Goal: Communication & Community: Answer question/provide support

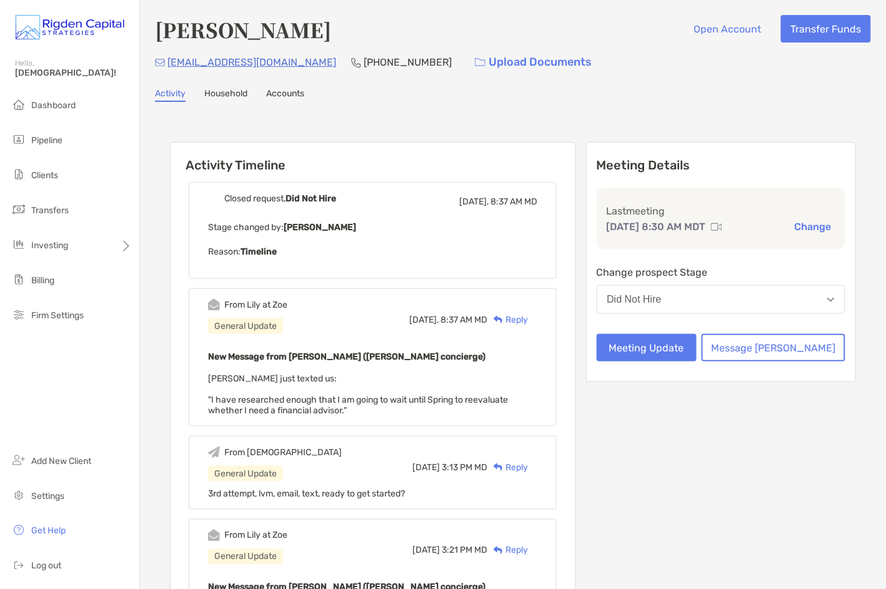
click at [528, 316] on div "Reply" at bounding box center [507, 319] width 41 height 13
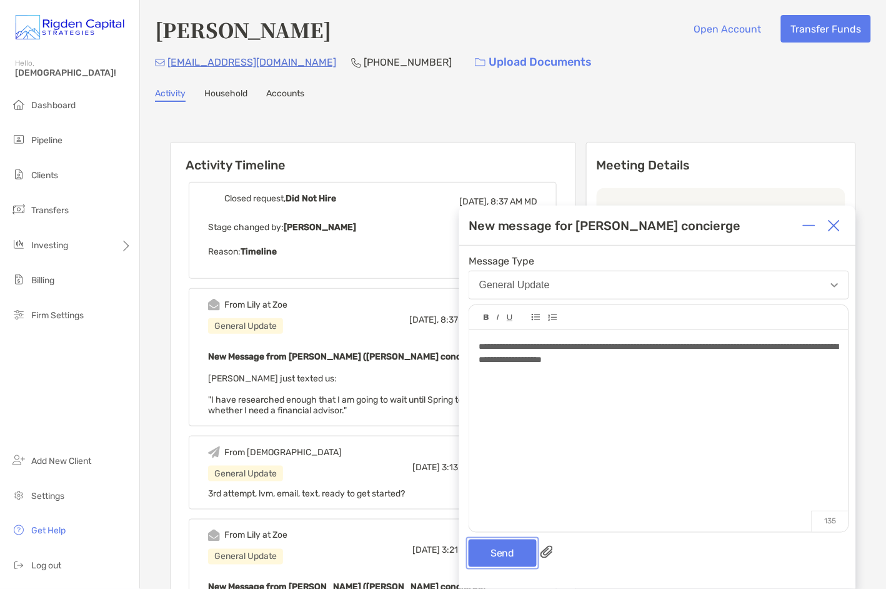
click at [517, 553] on button "Send" at bounding box center [503, 552] width 68 height 27
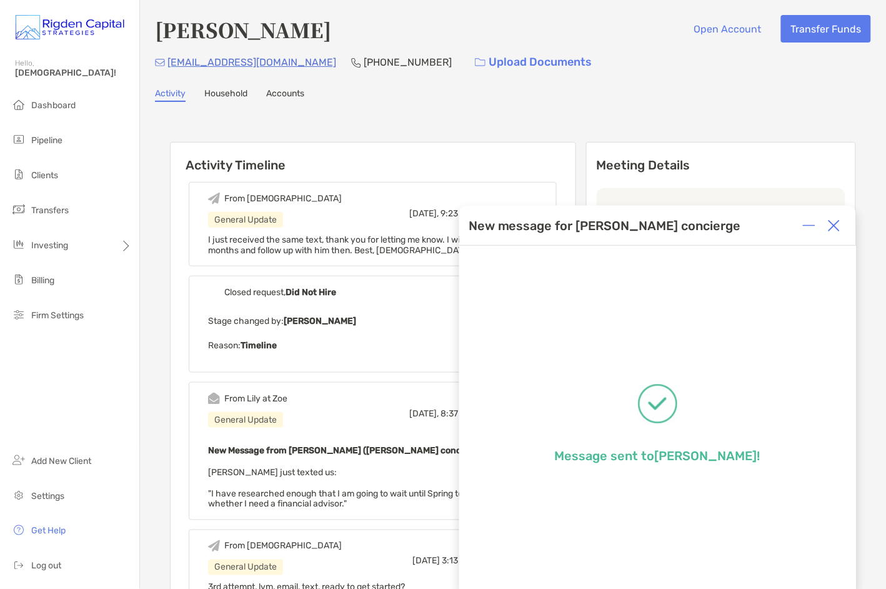
click at [834, 226] on img at bounding box center [834, 225] width 12 height 12
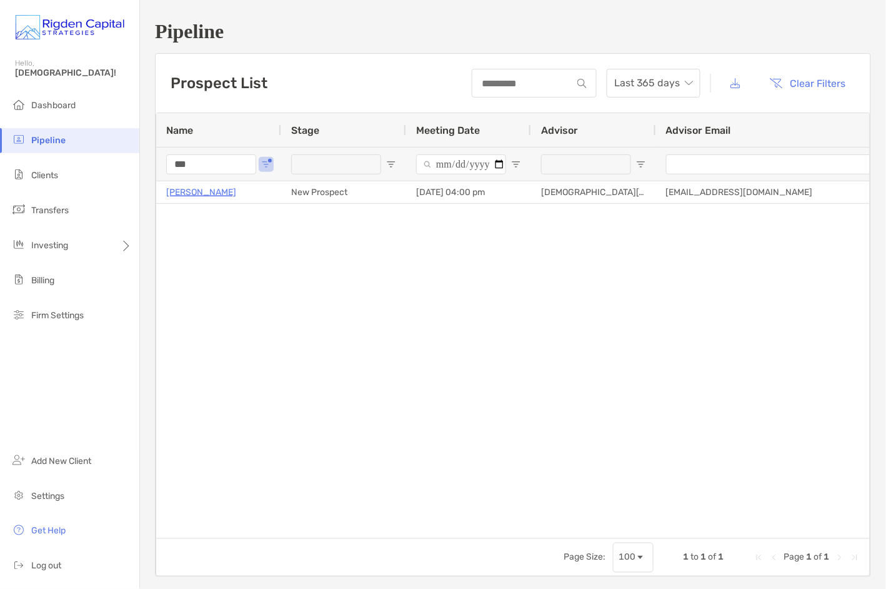
drag, startPoint x: 217, startPoint y: 167, endPoint x: 141, endPoint y: 165, distance: 76.3
click at [141, 165] on div "Pipeline Prospect List Last 365 days Clear Filters 1 to 1 of 1. Page 1 of 1 Nam…" at bounding box center [513, 298] width 746 height 597
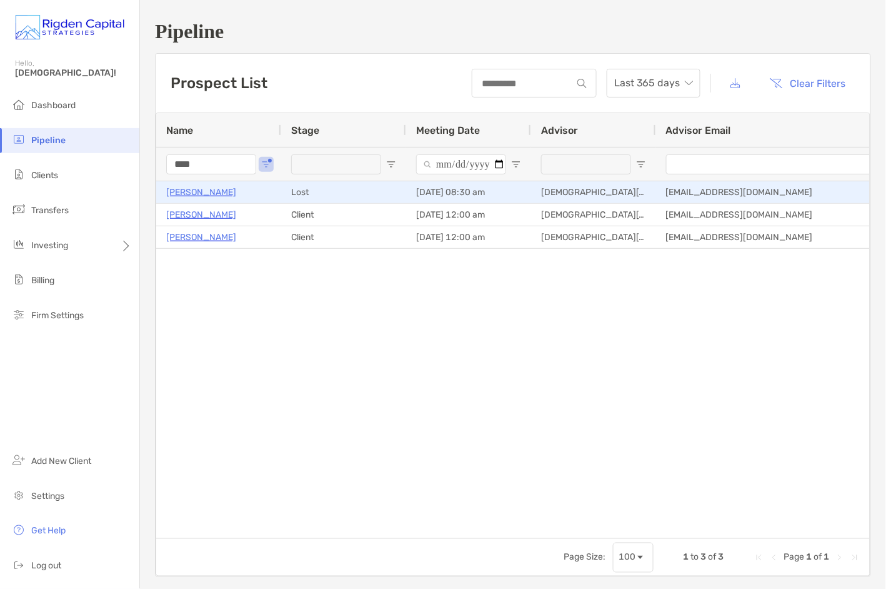
click at [185, 194] on p "Eric Esau" at bounding box center [201, 192] width 70 height 16
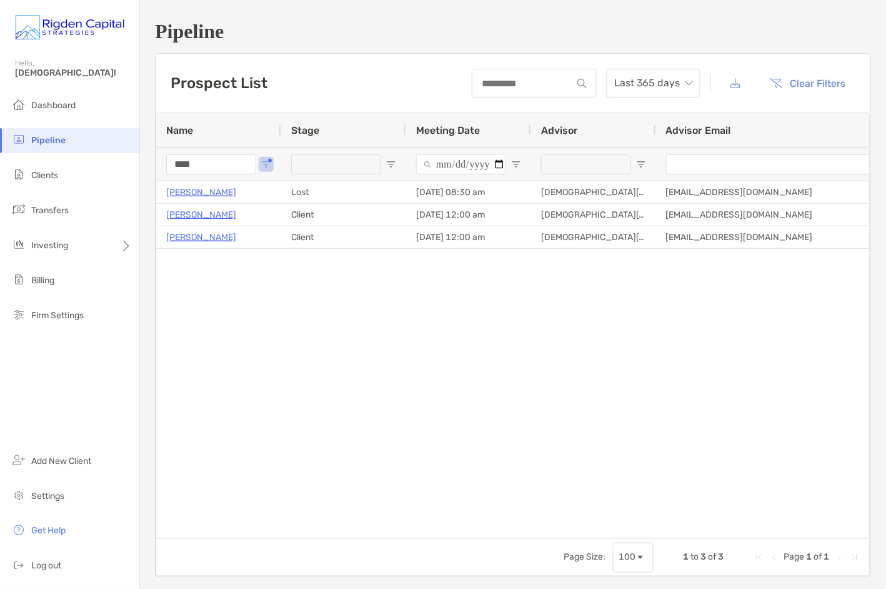
drag, startPoint x: 216, startPoint y: 161, endPoint x: 144, endPoint y: 161, distance: 71.2
click at [144, 161] on div "Pipeline Prospect List Last 365 days Clear Filters 1 to 3 of 3 Name Stage Meeti…" at bounding box center [513, 298] width 746 height 597
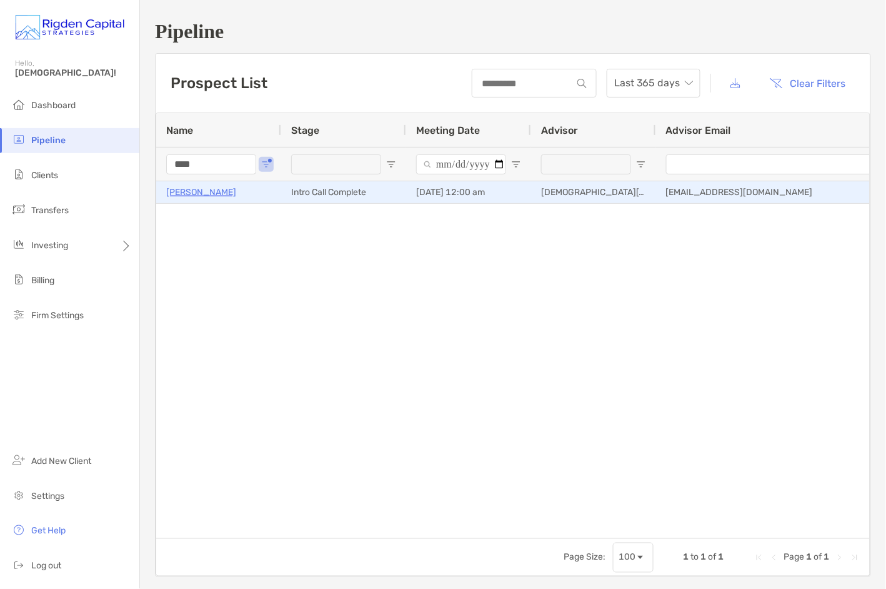
type input "****"
click at [199, 192] on p "[PERSON_NAME]" at bounding box center [201, 192] width 70 height 16
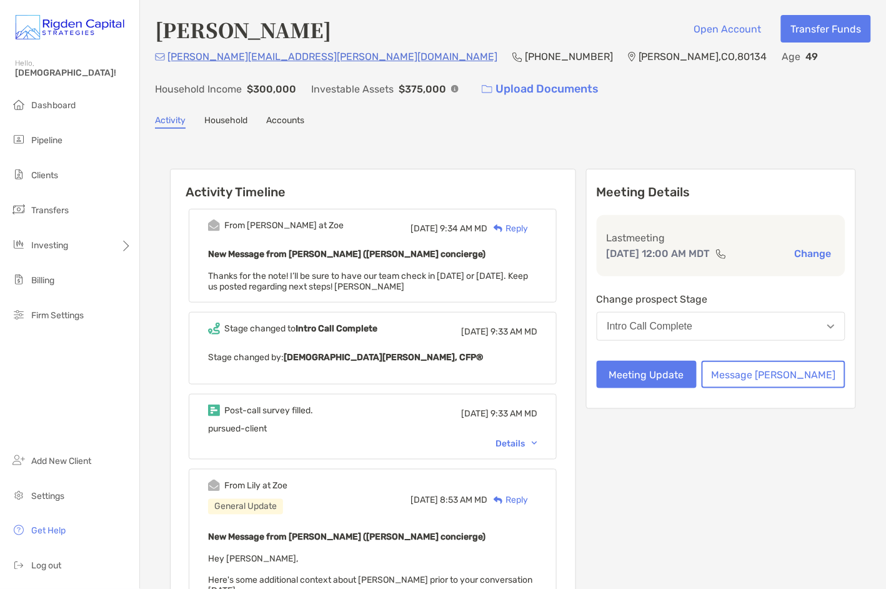
click at [528, 223] on div "Reply" at bounding box center [507, 228] width 41 height 13
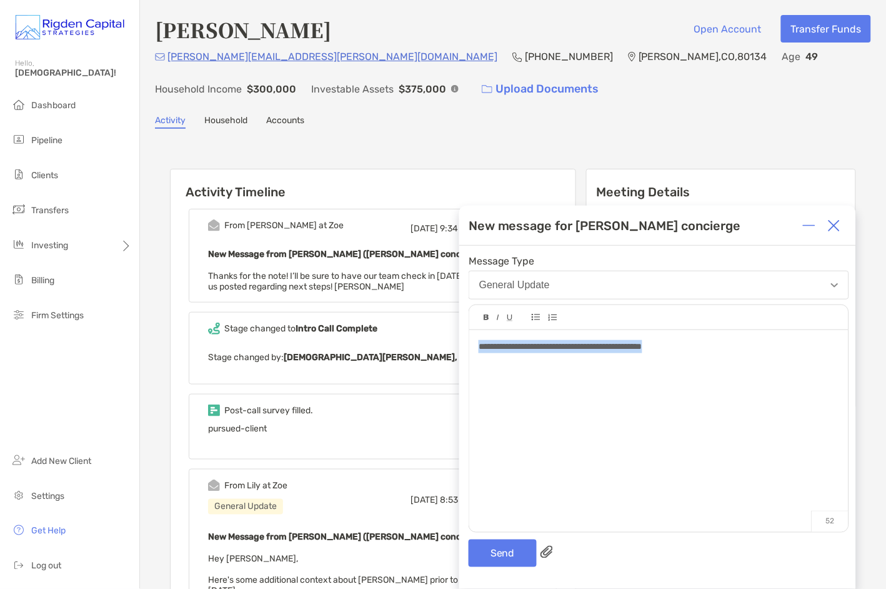
drag, startPoint x: 664, startPoint y: 350, endPoint x: 473, endPoint y: 352, distance: 191.2
click at [473, 352] on div "**********" at bounding box center [658, 424] width 379 height 189
copy span "**********"
click at [516, 562] on button "Send" at bounding box center [503, 552] width 68 height 27
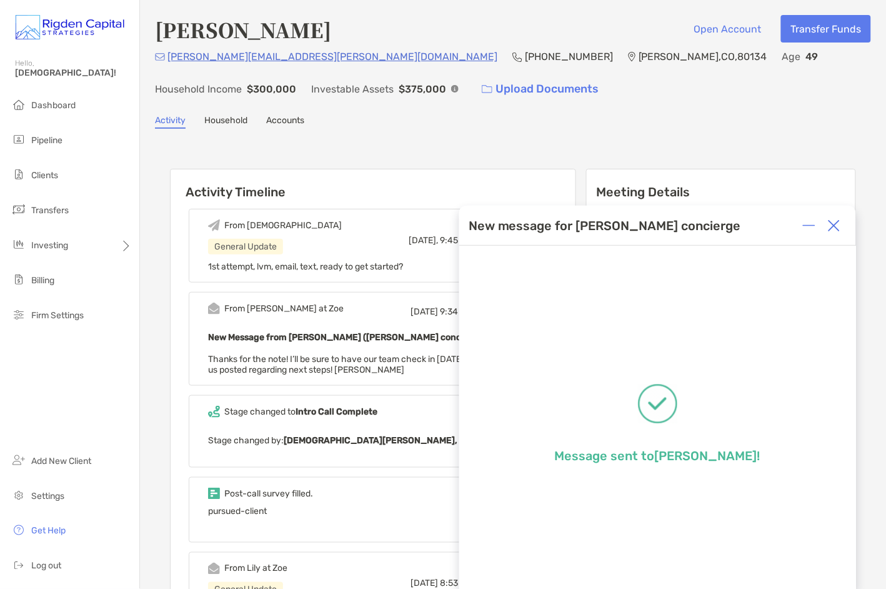
click at [837, 226] on img at bounding box center [834, 225] width 12 height 12
